Goal: Contribute content: Contribute content

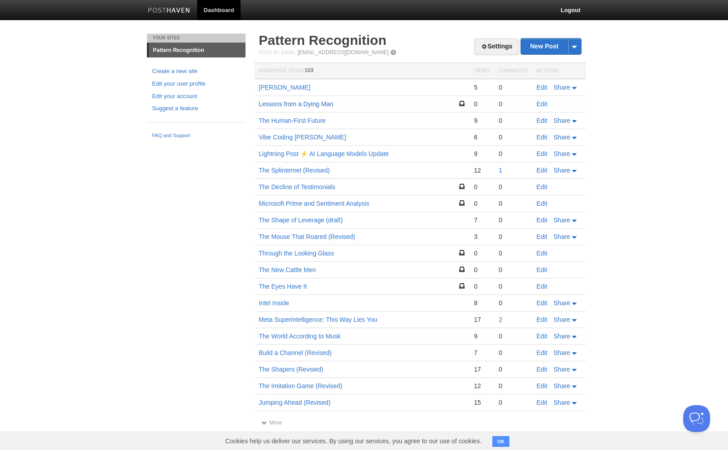
click at [303, 106] on link "Lessons from a Dying Man" at bounding box center [296, 103] width 75 height 7
click at [539, 105] on link "Edit" at bounding box center [542, 103] width 11 height 7
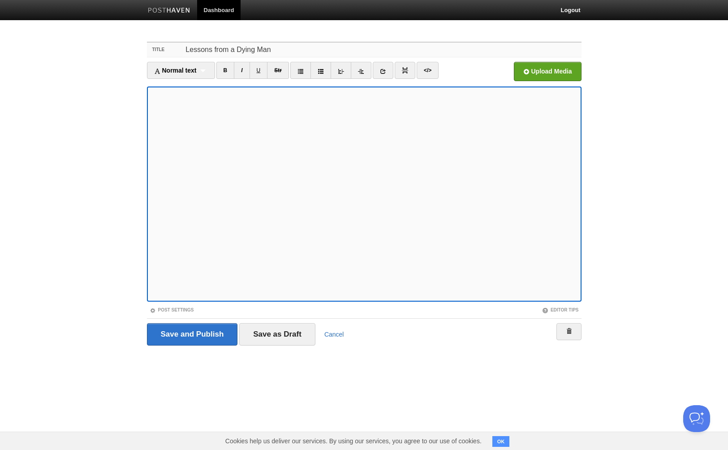
click at [276, 45] on input "Lessons from a Dying Man" at bounding box center [382, 50] width 398 height 14
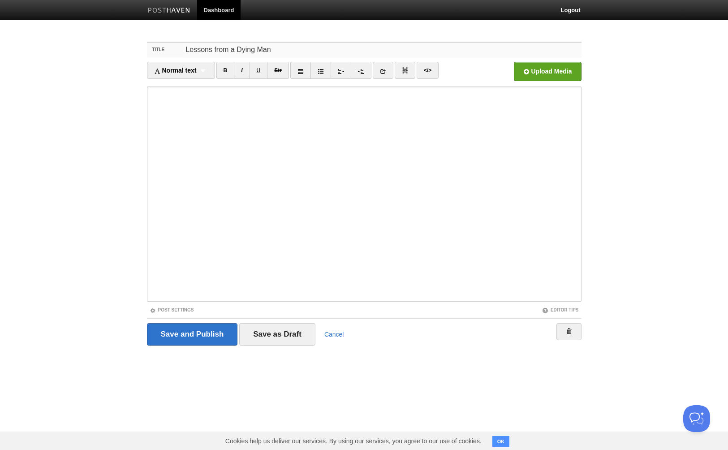
click at [276, 45] on input "Lessons from a Dying Man" at bounding box center [382, 50] width 398 height 14
type input "The Spark"
click at [267, 332] on input "Save as Draft" at bounding box center [277, 334] width 76 height 22
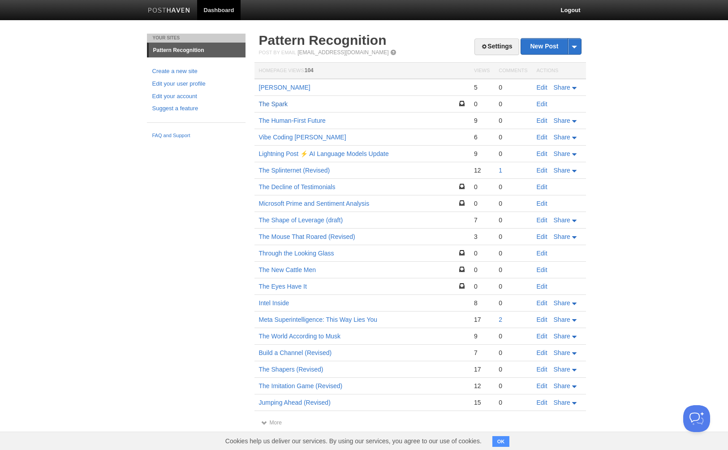
click at [275, 103] on link "The Spark" at bounding box center [273, 103] width 29 height 7
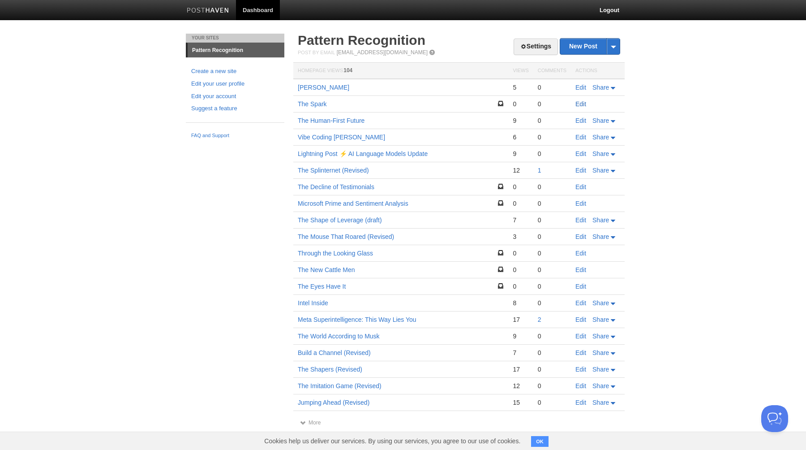
click at [581, 104] on link "Edit" at bounding box center [581, 103] width 11 height 7
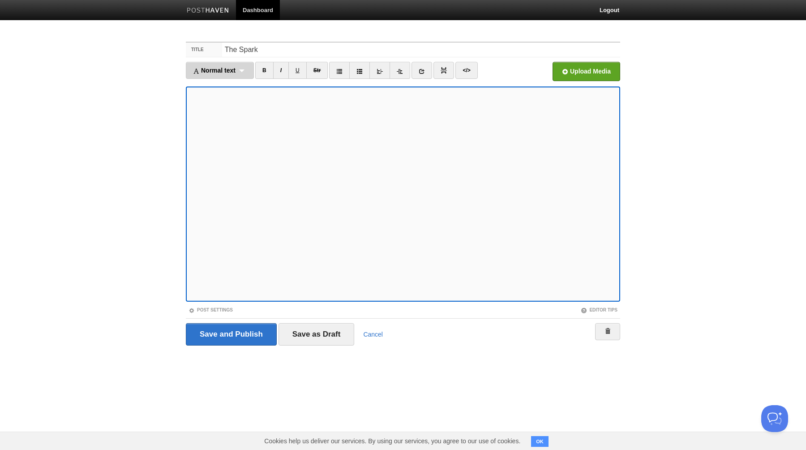
click at [231, 67] on span "Normal text" at bounding box center [214, 70] width 43 height 7
click at [217, 87] on link "Normal text" at bounding box center [219, 85] width 67 height 13
click at [254, 72] on link "B" at bounding box center [256, 70] width 18 height 17
click at [230, 71] on div "Normal text Normal text Heading 1 Heading 2 Heading 3" at bounding box center [216, 70] width 60 height 17
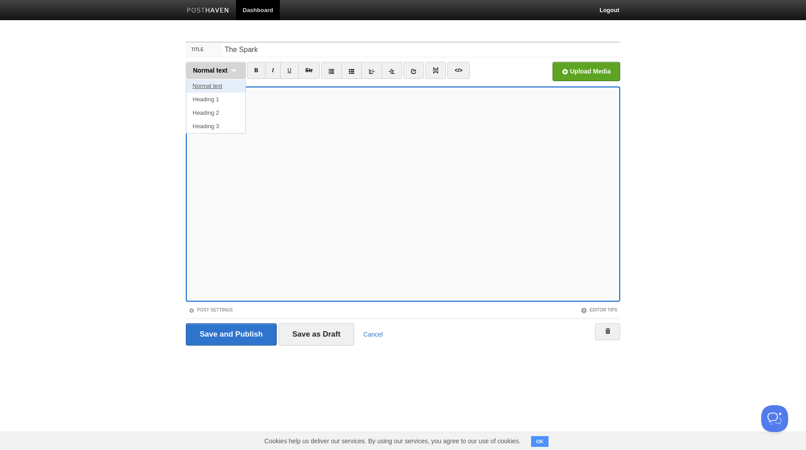
click at [216, 85] on link "Normal text" at bounding box center [215, 85] width 59 height 13
click at [230, 71] on div "Normal text Normal text Heading 1 Heading 2 Heading 3" at bounding box center [216, 70] width 60 height 17
click at [221, 90] on link "Normal text" at bounding box center [215, 85] width 59 height 13
click at [222, 73] on span "Normal text" at bounding box center [210, 70] width 34 height 7
click at [216, 86] on link "Normal text" at bounding box center [215, 85] width 59 height 13
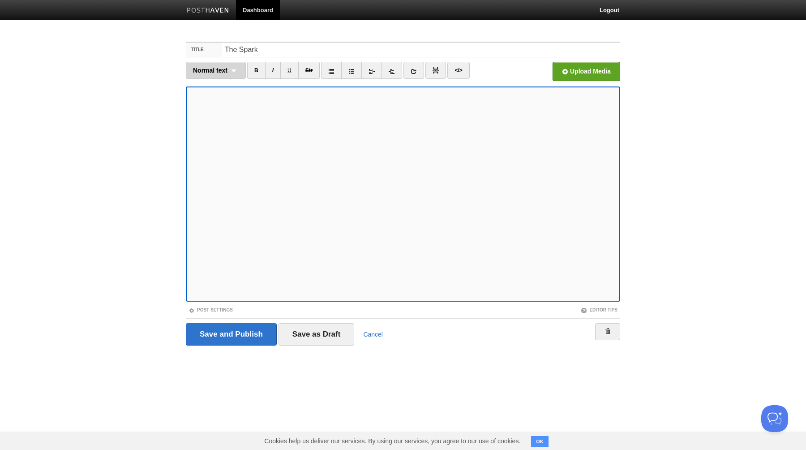
click at [229, 78] on div "Normal text Normal text Heading 1 Heading 2 Heading 3" at bounding box center [216, 70] width 60 height 17
click at [225, 85] on link "Normal text" at bounding box center [215, 85] width 59 height 13
click at [220, 74] on div "Normal text Normal text Heading 1 Heading 2 Heading 3" at bounding box center [216, 70] width 60 height 17
click at [213, 97] on link "Heading 1" at bounding box center [215, 99] width 59 height 13
click at [211, 71] on span "Heading 1" at bounding box center [208, 70] width 30 height 7
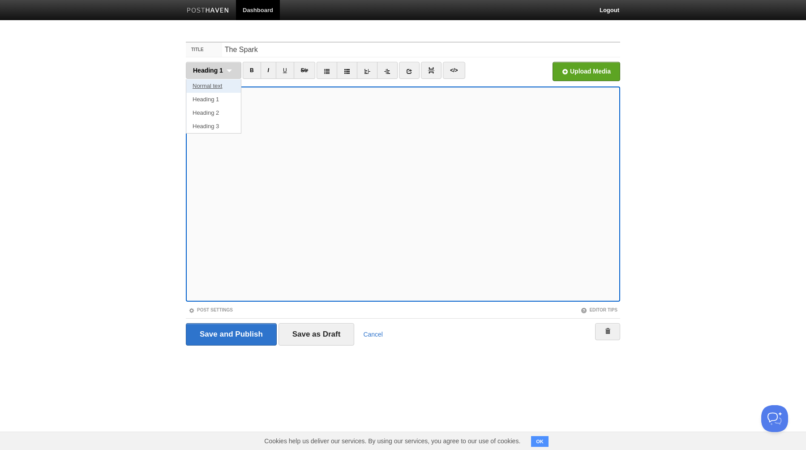
click at [210, 86] on link "Normal text" at bounding box center [213, 85] width 55 height 13
click at [273, 73] on link "I" at bounding box center [273, 70] width 16 height 17
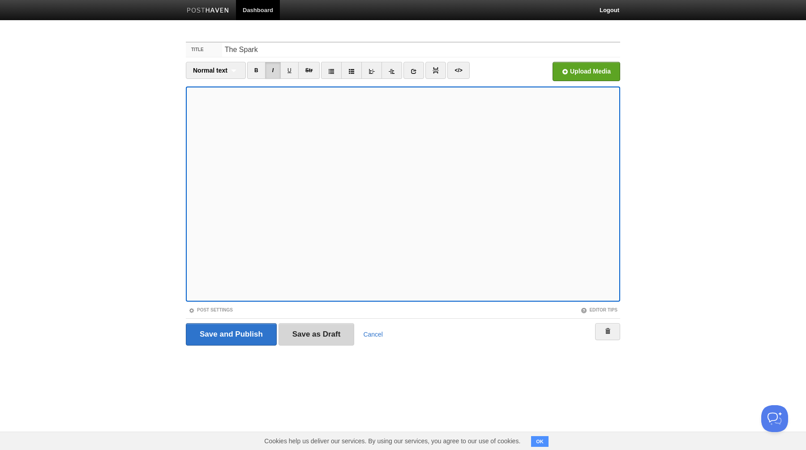
click at [310, 331] on input "Save as Draft" at bounding box center [317, 334] width 76 height 22
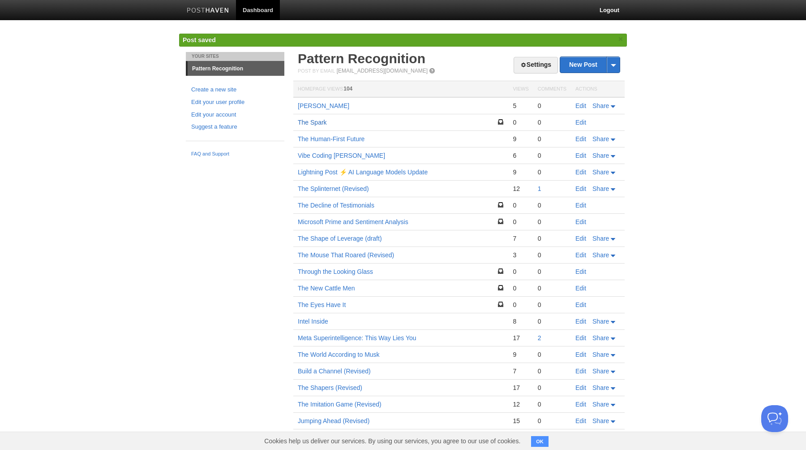
click at [312, 122] on link "The Spark" at bounding box center [312, 122] width 29 height 7
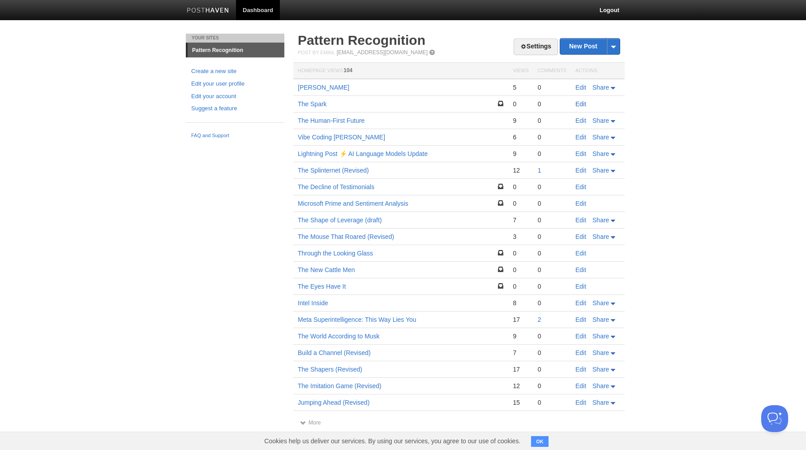
click at [577, 105] on link "Edit" at bounding box center [581, 103] width 11 height 7
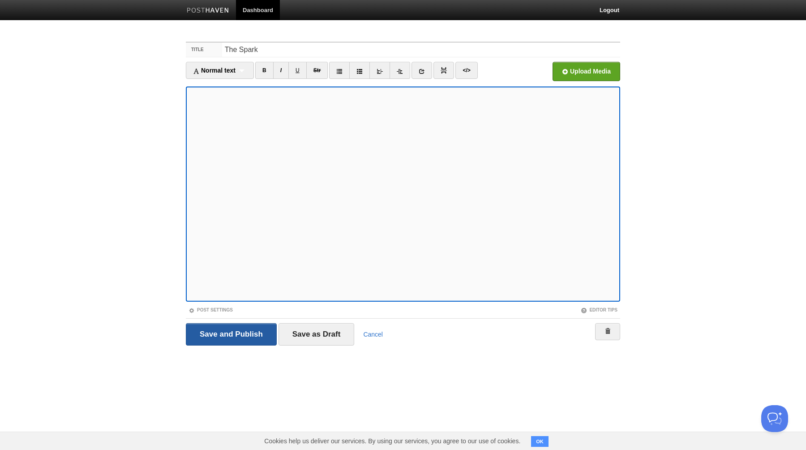
click at [235, 334] on input "Save and Publish" at bounding box center [231, 334] width 91 height 22
